Goal: Information Seeking & Learning: Learn about a topic

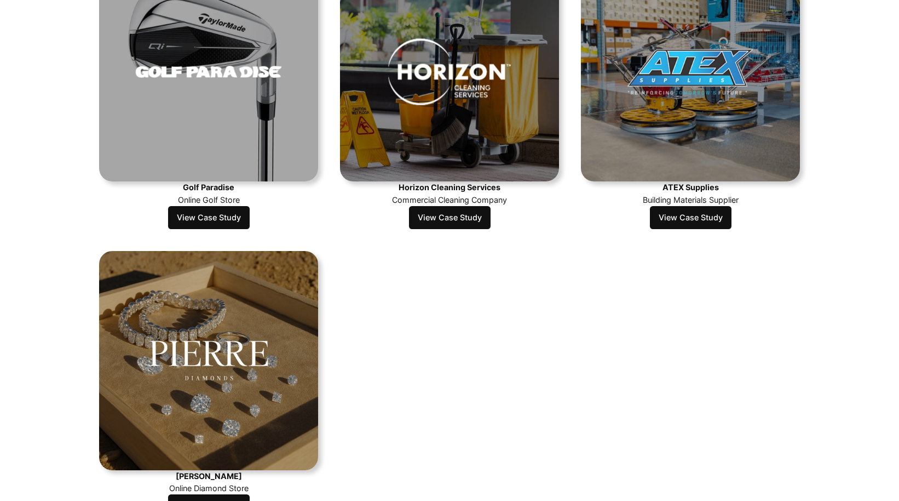
scroll to position [1021, 0]
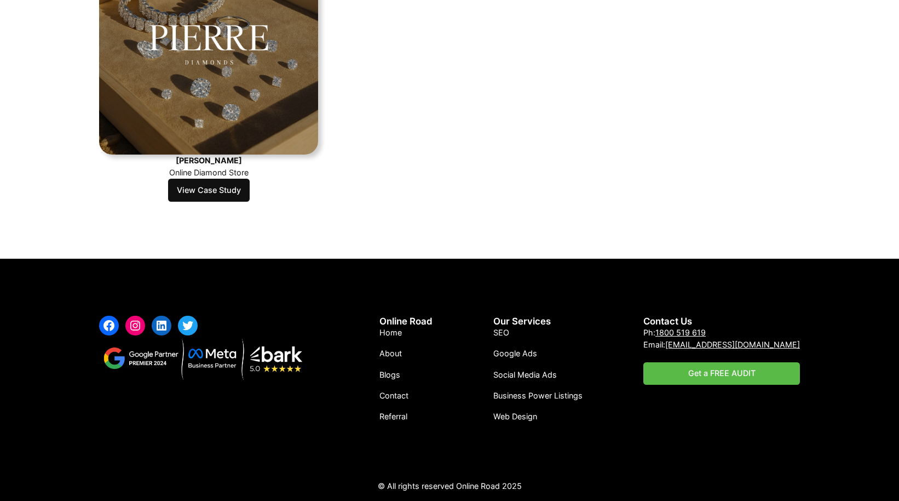
click at [223, 188] on link "View Case Study" at bounding box center [209, 190] width 82 height 23
click at [222, 191] on link "View Case Study" at bounding box center [209, 190] width 82 height 23
click at [190, 187] on link "View Case Study" at bounding box center [209, 190] width 82 height 23
click at [206, 194] on link "View Case Study" at bounding box center [209, 190] width 82 height 23
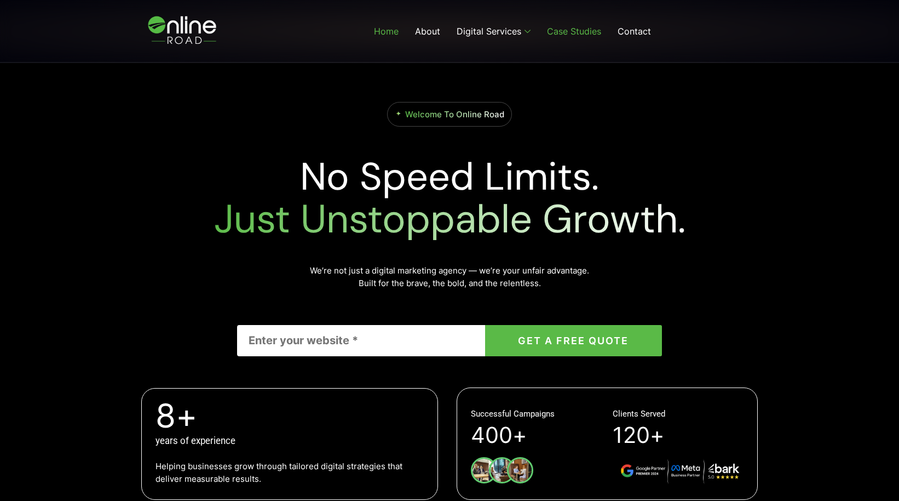
click at [592, 30] on link "Case Studies" at bounding box center [574, 31] width 71 height 44
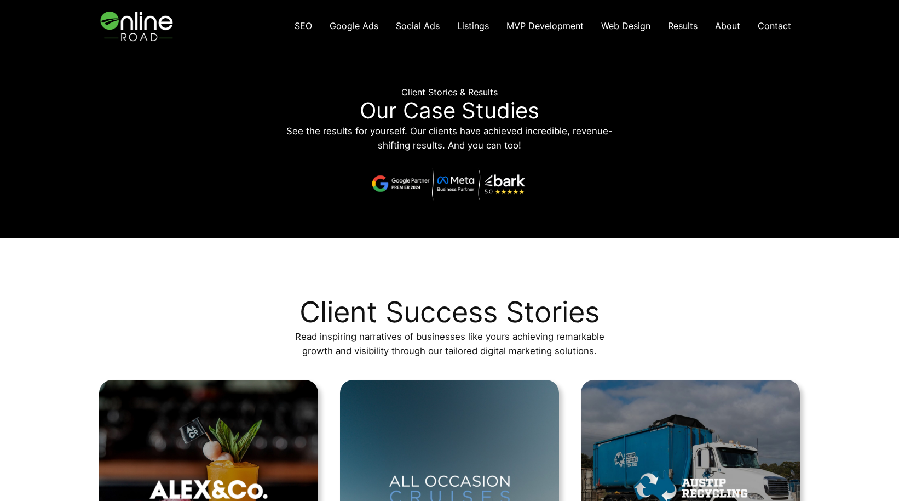
click at [135, 20] on img at bounding box center [138, 26] width 78 height 52
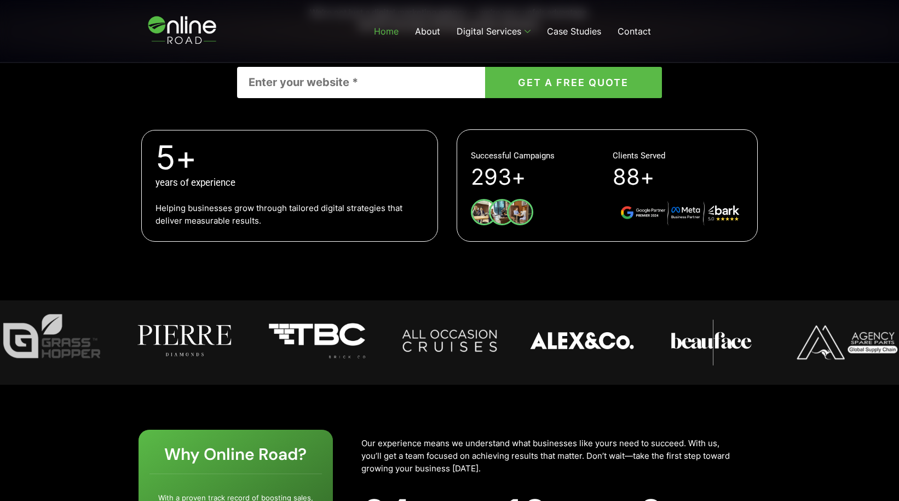
scroll to position [154, 0]
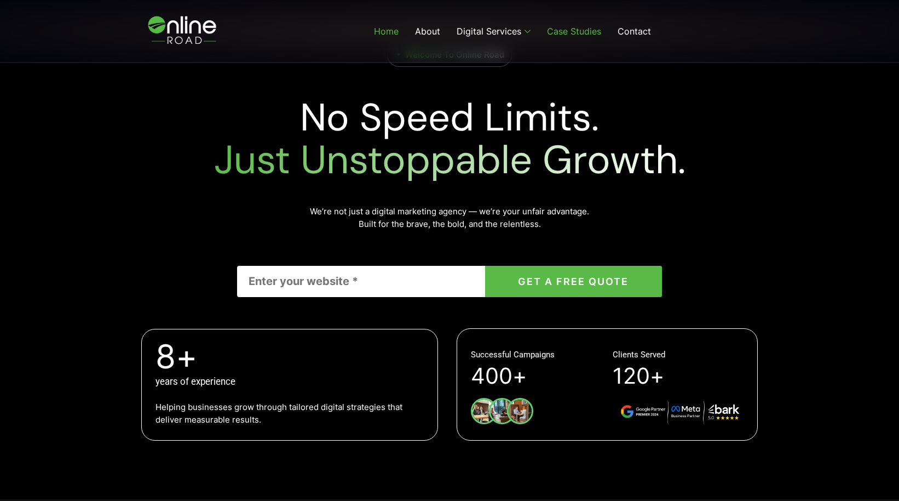
click at [598, 35] on link "Case Studies" at bounding box center [574, 31] width 71 height 44
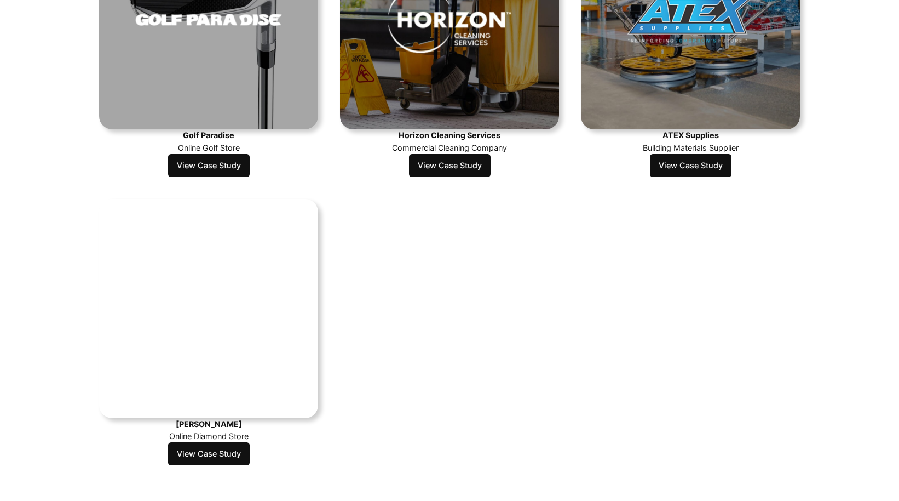
scroll to position [908, 0]
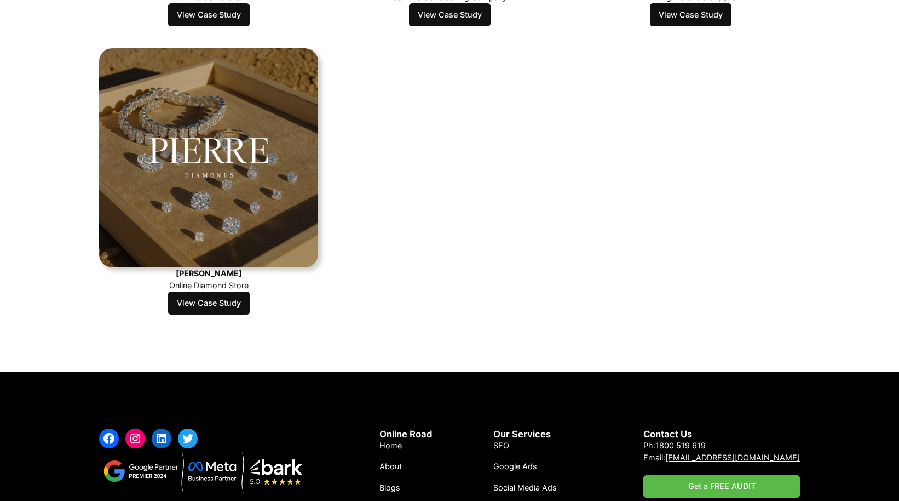
click at [210, 293] on link "View Case Study" at bounding box center [209, 302] width 82 height 23
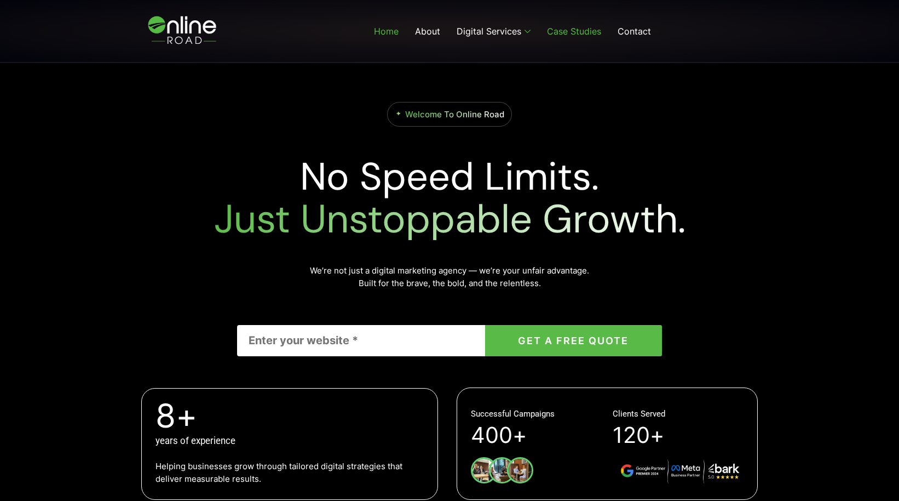
click at [571, 28] on link "Case Studies" at bounding box center [574, 31] width 71 height 44
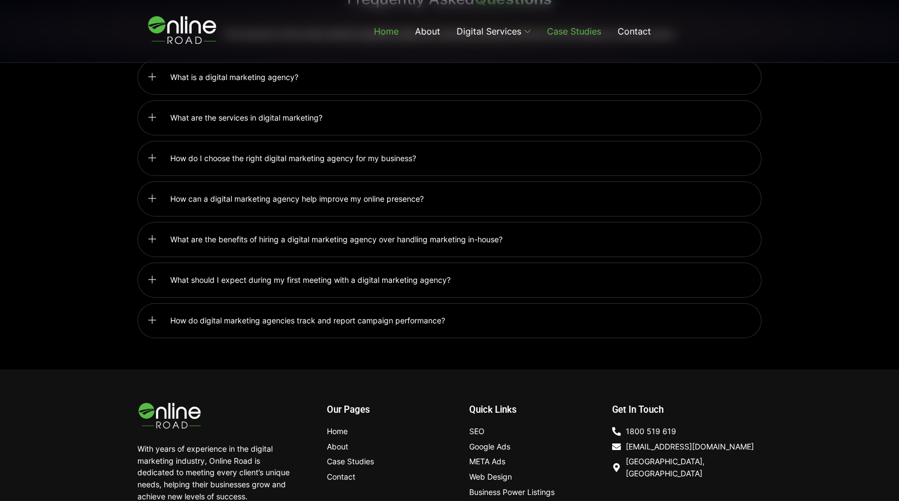
scroll to position [2619, 0]
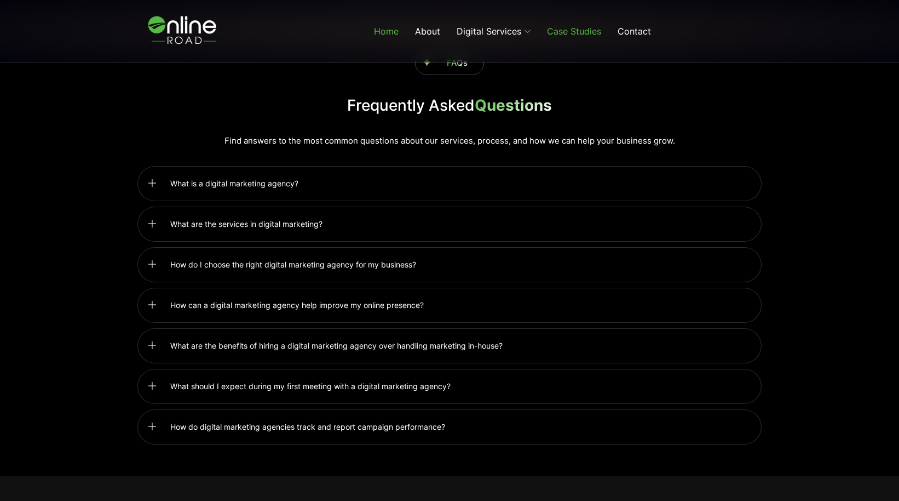
click at [571, 25] on link "Case Studies" at bounding box center [574, 31] width 71 height 44
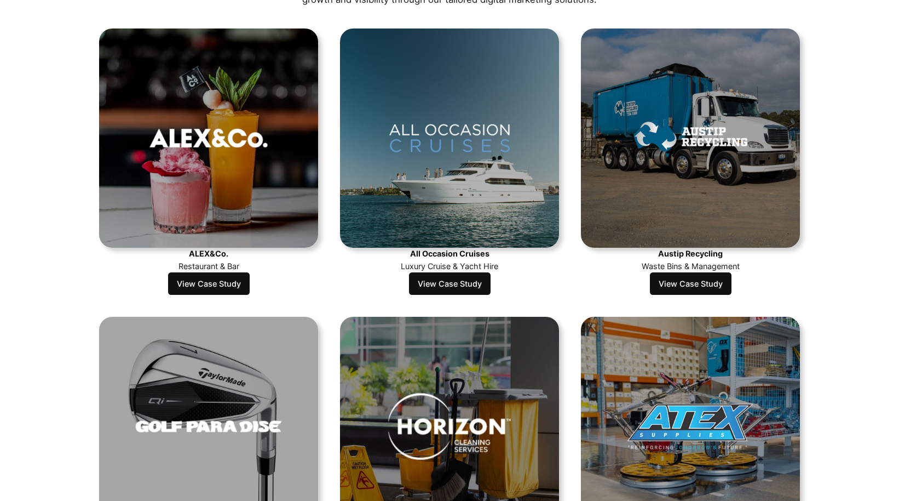
scroll to position [1021, 0]
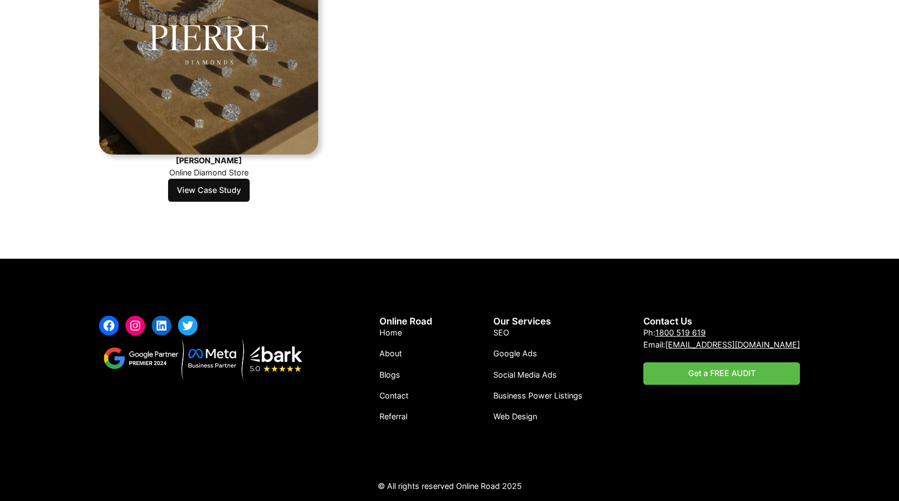
click at [221, 187] on link "View Case Study" at bounding box center [209, 190] width 82 height 23
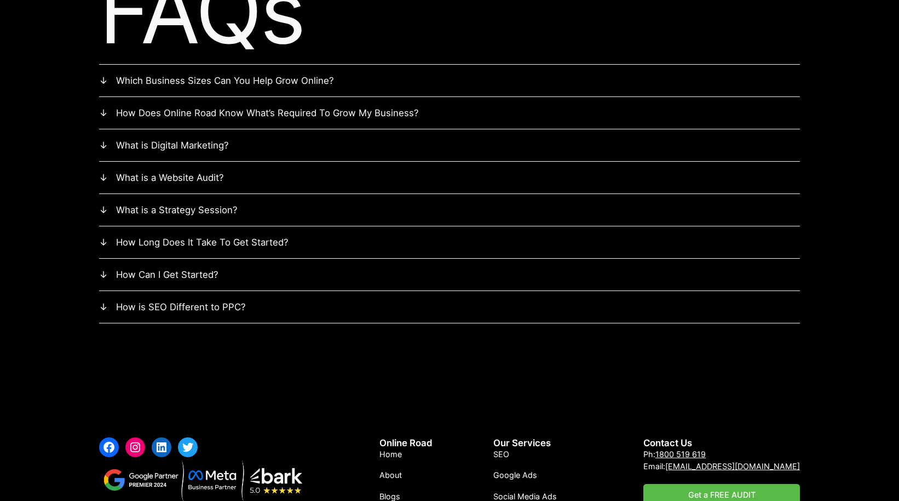
scroll to position [3310, 0]
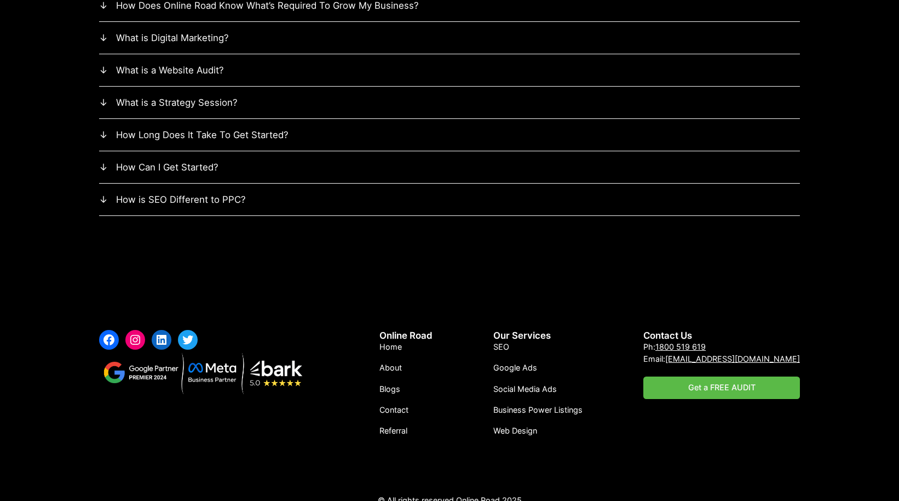
drag, startPoint x: 214, startPoint y: 177, endPoint x: 204, endPoint y: 182, distance: 10.5
click at [214, 192] on summary "How is SEO Different to PPC?" at bounding box center [449, 199] width 701 height 14
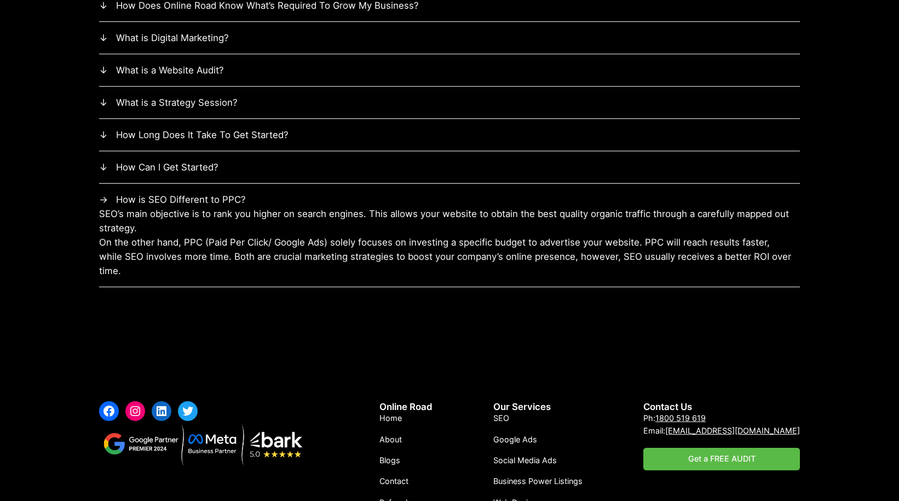
drag, startPoint x: 198, startPoint y: 163, endPoint x: 204, endPoint y: 136, distance: 27.0
click at [198, 163] on details "How Can I Get Started? Firstly, we need to take a good look at your current dig…" at bounding box center [449, 167] width 701 height 32
click at [194, 160] on summary "How Can I Get Started?" at bounding box center [449, 167] width 701 height 14
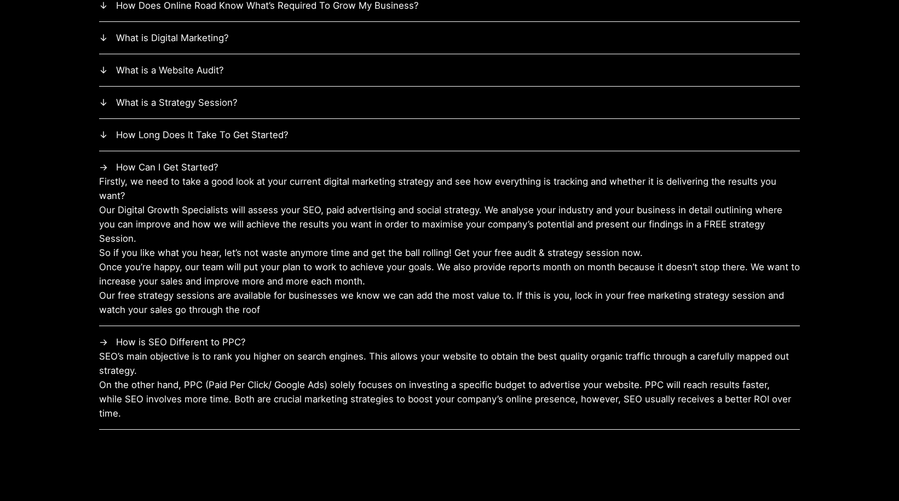
click at [208, 128] on summary "How Long Does It Take To Get Started?" at bounding box center [449, 135] width 701 height 14
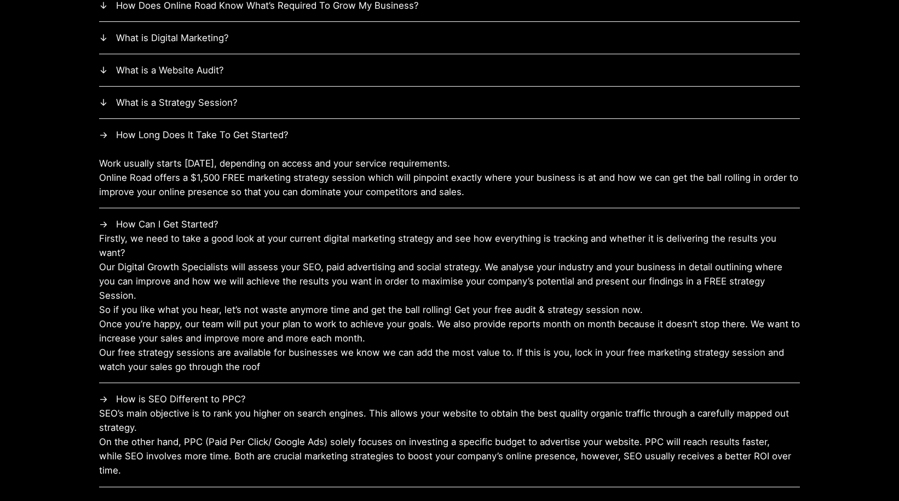
click at [211, 95] on summary "What is a Strategy Session?" at bounding box center [449, 102] width 701 height 14
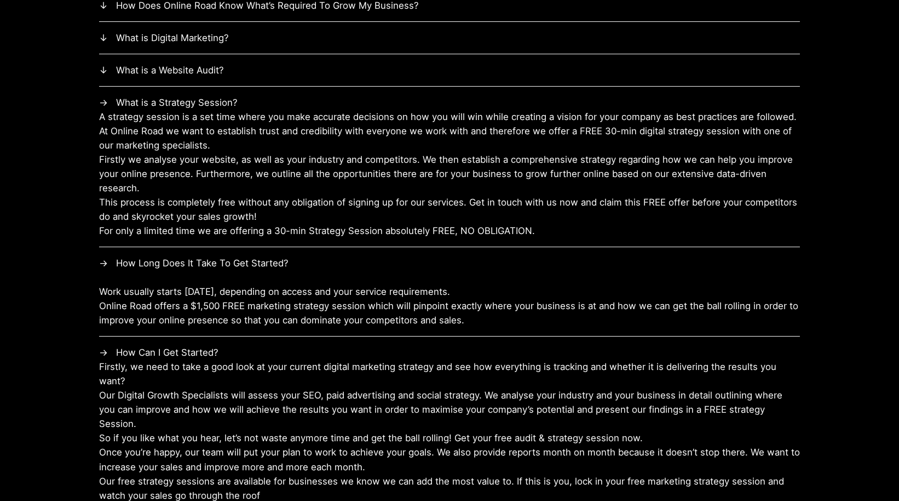
click at [208, 63] on summary "What is a Website Audit?" at bounding box center [449, 70] width 701 height 14
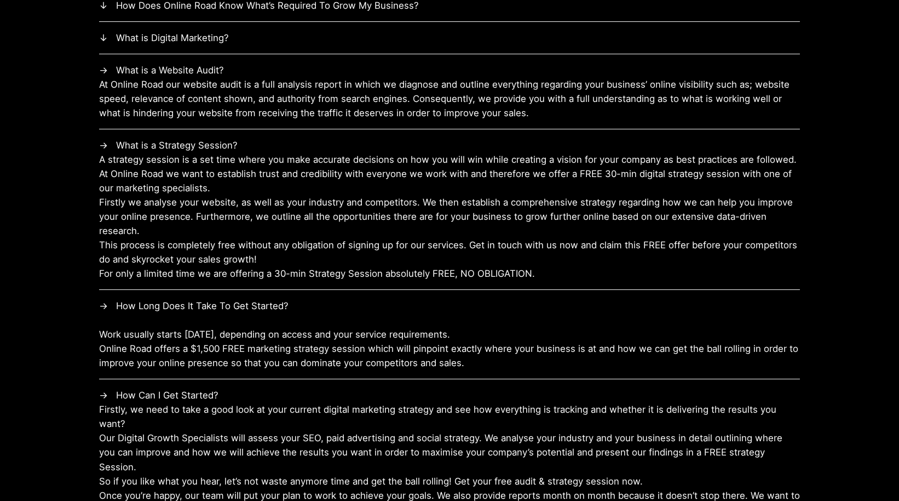
click at [188, 388] on summary "How Can I Get Started?" at bounding box center [449, 395] width 701 height 14
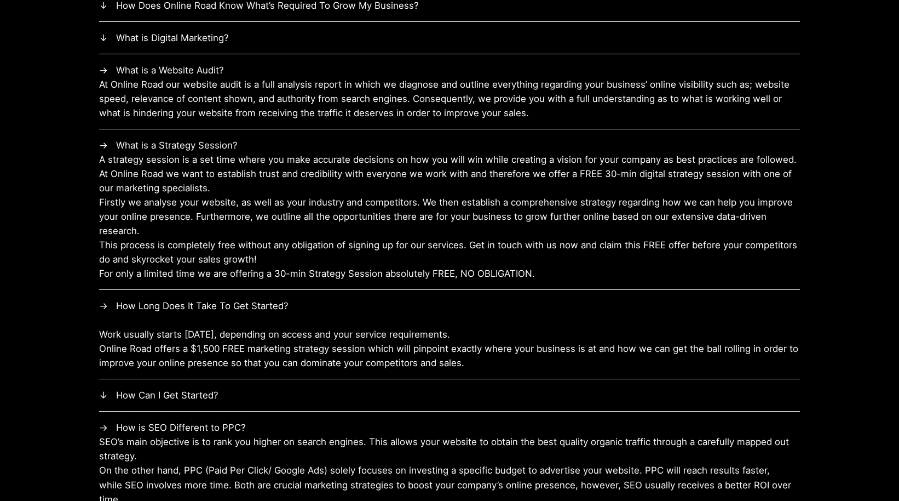
click at [235, 299] on summary "How Long Does It Take To Get Started?" at bounding box center [449, 306] width 701 height 14
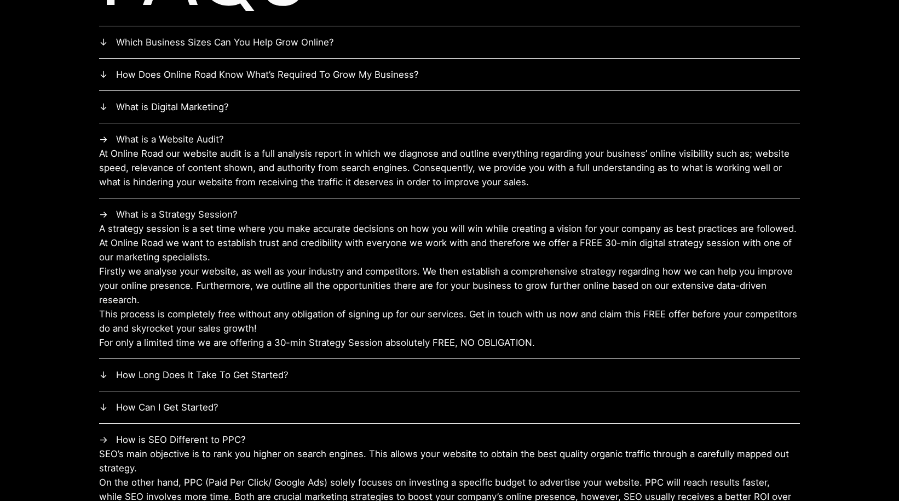
click at [207, 207] on summary "What is a Strategy Session?" at bounding box center [449, 214] width 701 height 14
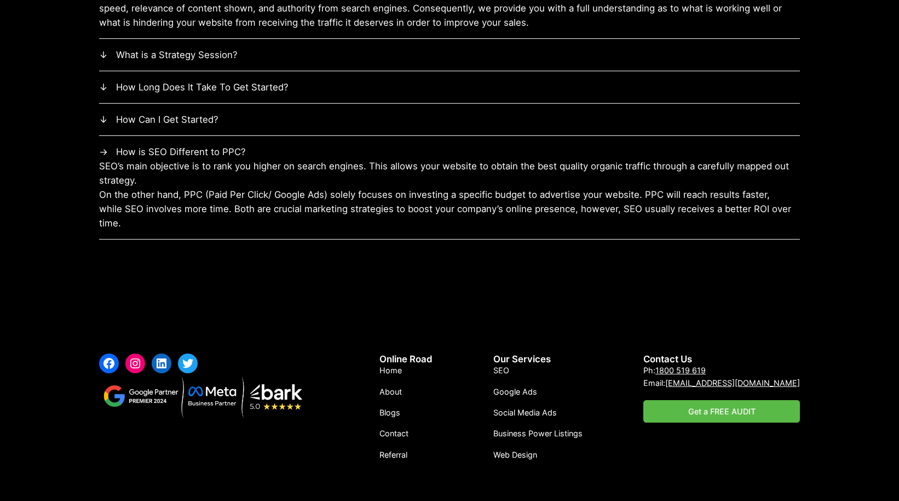
scroll to position [3424, 0]
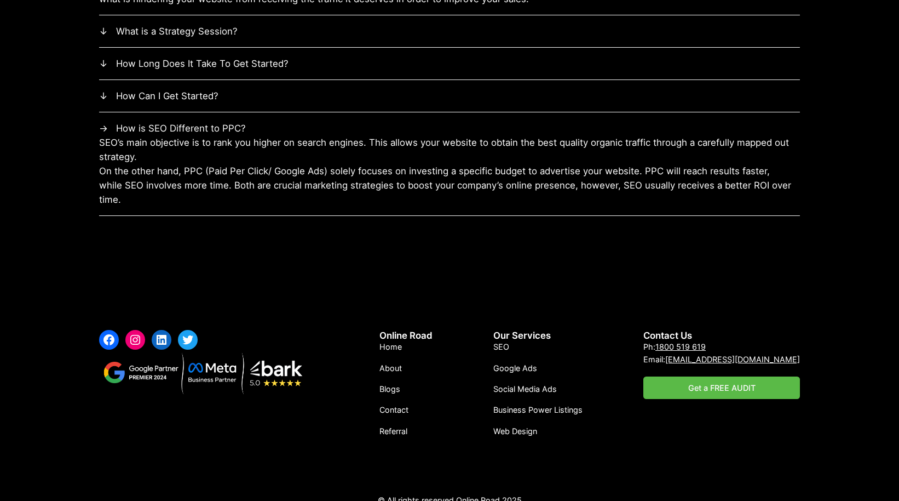
click at [398, 341] on link "Home" at bounding box center [391, 347] width 22 height 12
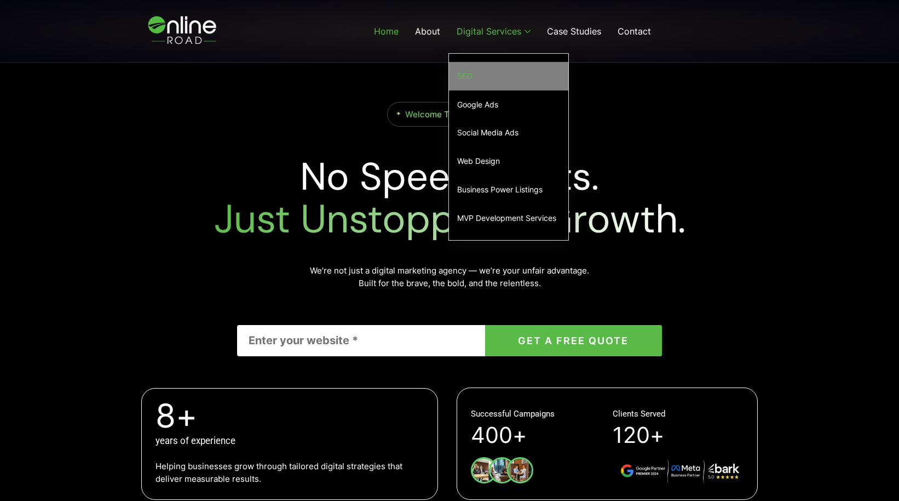
click at [484, 70] on link "SEO" at bounding box center [508, 76] width 119 height 28
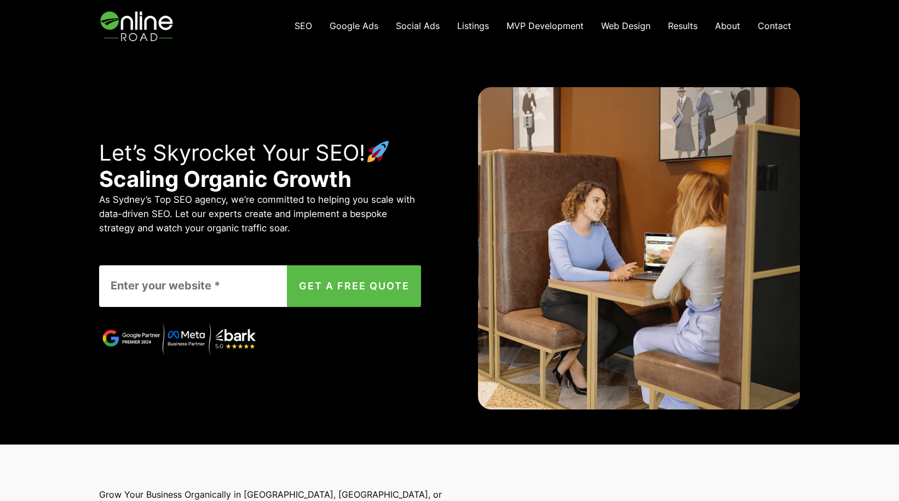
drag, startPoint x: 153, startPoint y: 25, endPoint x: 205, endPoint y: 10, distance: 54.1
click at [153, 25] on img at bounding box center [138, 26] width 78 height 52
